Goal: Find specific page/section: Find specific page/section

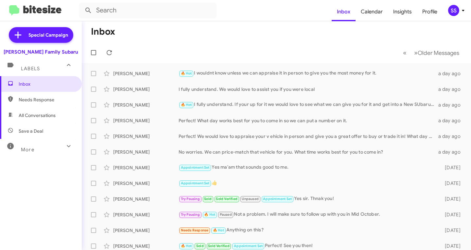
drag, startPoint x: 0, startPoint y: 0, endPoint x: 29, endPoint y: 131, distance: 134.0
click at [29, 131] on span "Save a Deal" at bounding box center [31, 131] width 25 height 7
type input "in:not-interested"
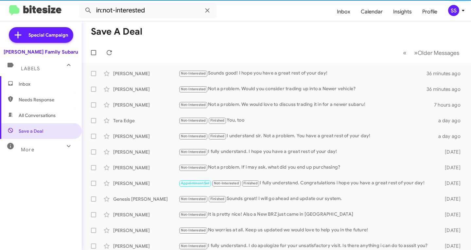
click at [41, 84] on span "Inbox" at bounding box center [47, 84] width 56 height 7
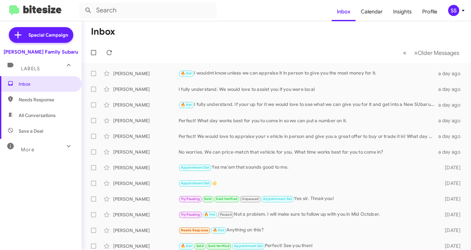
click at [43, 133] on span "Save a Deal" at bounding box center [41, 131] width 82 height 16
type input "in:not-interested"
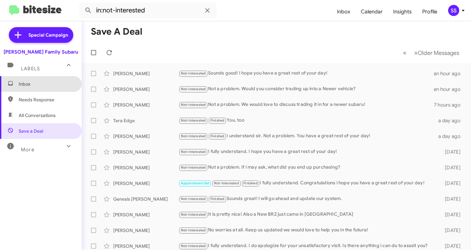
click at [44, 82] on span "Inbox" at bounding box center [47, 84] width 56 height 7
